Goal: Check status: Check status

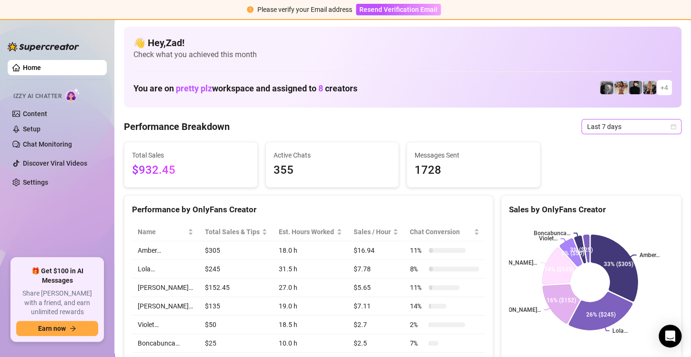
click at [595, 129] on span "Last 7 days" at bounding box center [631, 127] width 89 height 14
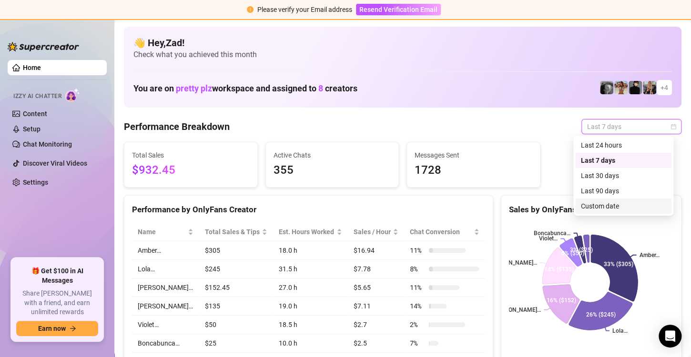
click at [589, 210] on div "Custom date" at bounding box center [623, 206] width 85 height 10
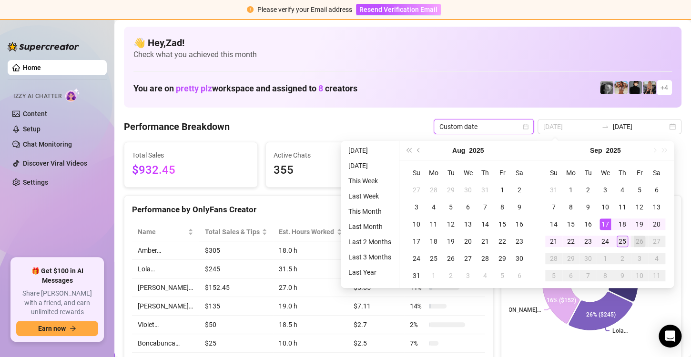
type input "[DATE]"
click at [625, 240] on div "25" at bounding box center [621, 241] width 11 height 11
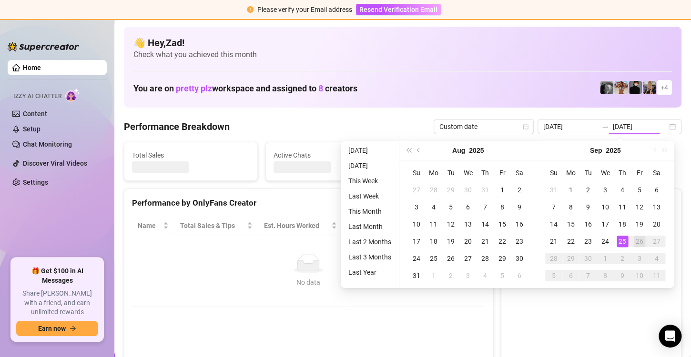
type input "[DATE]"
